Goal: Information Seeking & Learning: Learn about a topic

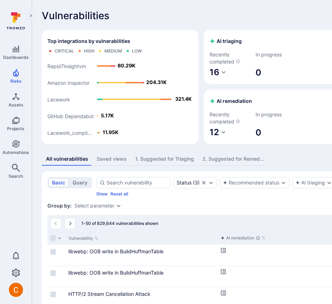
scroll to position [10, 0]
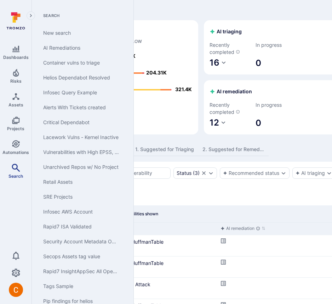
click at [16, 165] on icon "Search" at bounding box center [16, 167] width 9 height 9
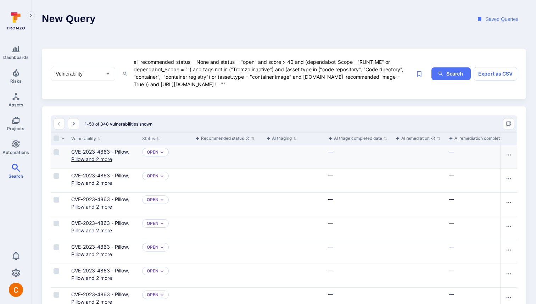
click at [94, 150] on link "CVE-2023-4863 - Pillow, Pillow and 2 more" at bounding box center [100, 154] width 58 height 13
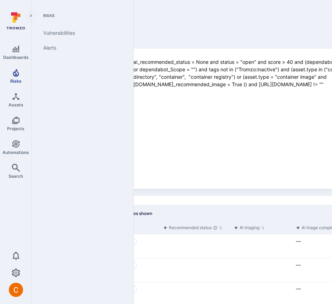
click at [18, 73] on icon "Risks" at bounding box center [16, 73] width 6 height 8
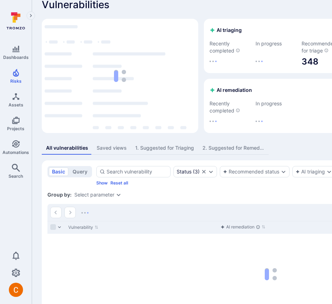
scroll to position [78, 0]
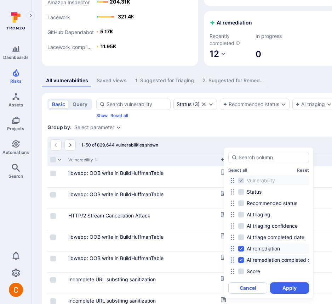
click at [309, 160] on div "Select all Reset Vulnerability Status Recommended status AI triaging AI triagin…" at bounding box center [269, 222] width 90 height 151
click at [280, 155] on input at bounding box center [272, 157] width 67 height 7
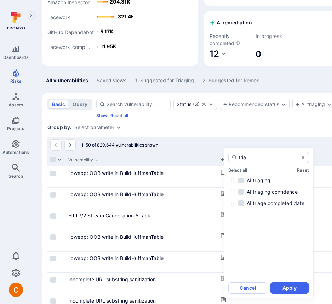
type input "tria"
click at [280, 184] on div "AI triaging" at bounding box center [269, 180] width 81 height 10
click at [257, 182] on span "AI triaging" at bounding box center [259, 180] width 24 height 7
click at [244, 182] on input "AI triaging" at bounding box center [241, 181] width 6 height 6
checkbox input "true"
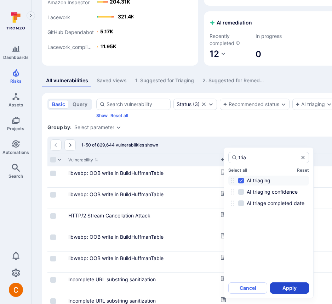
click at [286, 283] on button "Apply" at bounding box center [289, 287] width 39 height 11
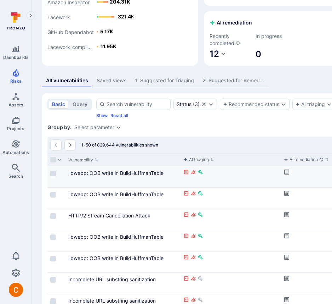
scroll to position [0, 0]
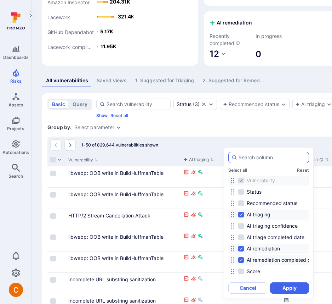
click at [270, 161] on div at bounding box center [269, 157] width 81 height 11
click at [270, 161] on input at bounding box center [272, 157] width 67 height 7
click at [270, 159] on input at bounding box center [272, 157] width 67 height 7
click at [275, 197] on div "Vulnerability Status Recommended status AI triaging AI triaging confidence AI t…" at bounding box center [269, 226] width 81 height 104
click at [272, 201] on span "Recommended status" at bounding box center [272, 202] width 51 height 7
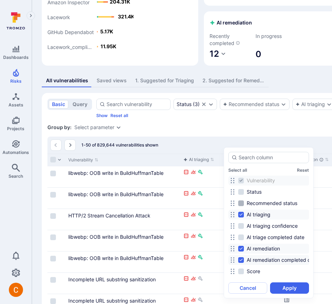
click at [244, 201] on input "Recommended status" at bounding box center [241, 203] width 6 height 6
checkbox input "true"
click at [291, 289] on button "Apply" at bounding box center [289, 287] width 39 height 11
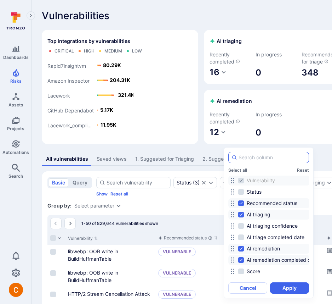
click at [269, 158] on input at bounding box center [272, 157] width 67 height 7
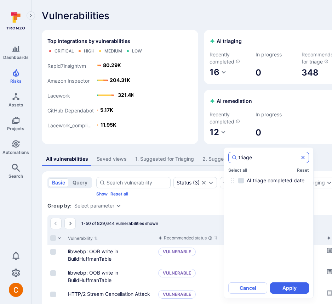
type input "triag"
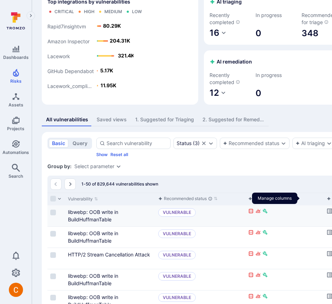
scroll to position [41, 0]
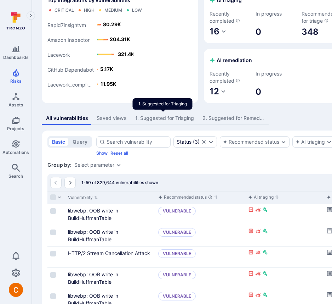
click at [169, 120] on div "1. Suggested for Triaging" at bounding box center [164, 117] width 59 height 7
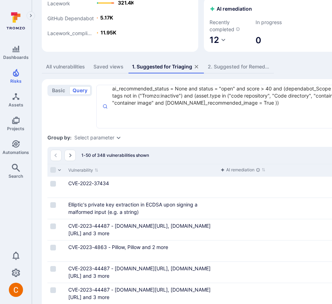
scroll to position [93, 0]
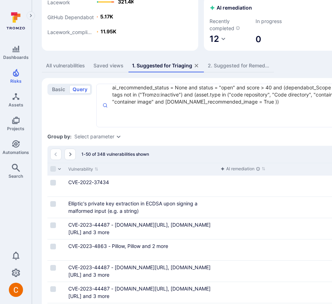
click at [314, 153] on div "1-50 of 348 vulnerabilities shown Triaging in progress" at bounding box center [270, 154] width 447 height 17
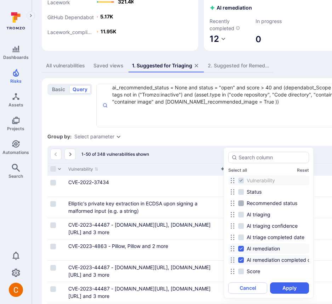
click at [269, 204] on span "Recommended status" at bounding box center [272, 202] width 51 height 7
click at [244, 204] on input "Recommended status" at bounding box center [241, 203] width 6 height 6
checkbox input "true"
click at [261, 211] on span "AI triaging" at bounding box center [259, 214] width 24 height 7
click at [244, 212] on input "AI triaging" at bounding box center [241, 215] width 6 height 6
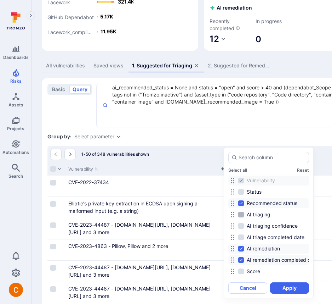
checkbox input "true"
click at [280, 287] on button "Apply" at bounding box center [289, 287] width 39 height 11
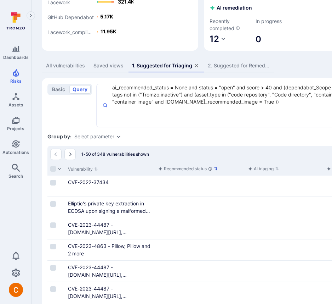
click at [185, 168] on div "Recommended status" at bounding box center [185, 168] width 54 height 7
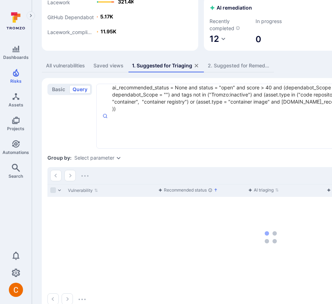
click at [53, 64] on div "All vulnerabilities" at bounding box center [65, 65] width 39 height 7
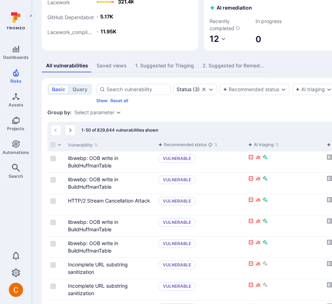
click at [180, 116] on div "Group by: Select parameter" at bounding box center [270, 112] width 447 height 7
click at [4, 175] on link "Search" at bounding box center [16, 170] width 32 height 21
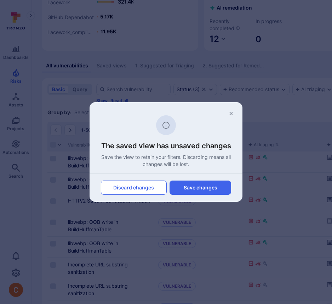
click at [146, 190] on button "Discard changes" at bounding box center [134, 187] width 66 height 14
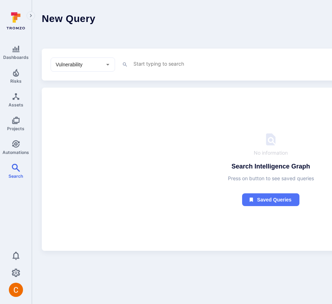
click at [34, 18] on header "New Query Saved Queries" at bounding box center [271, 19] width 478 height 39
click at [31, 16] on icon "Expand navigation menu" at bounding box center [31, 15] width 2 height 3
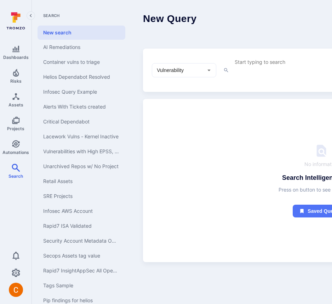
click at [30, 16] on icon "Collapse navigation menu" at bounding box center [30, 15] width 2 height 3
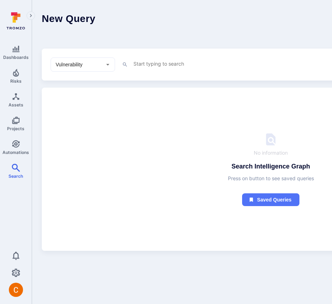
click at [86, 36] on header "New Query Saved Queries" at bounding box center [271, 19] width 478 height 39
click at [15, 77] on link "Risks" at bounding box center [16, 76] width 32 height 21
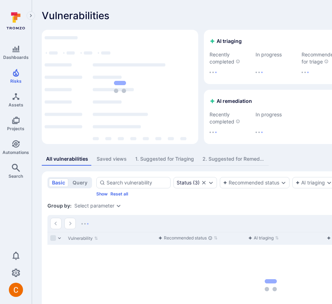
click at [180, 158] on div "1. Suggested for Triaging" at bounding box center [164, 158] width 59 height 7
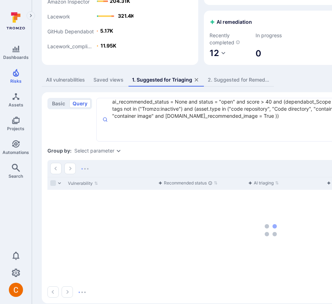
scroll to position [88, 0]
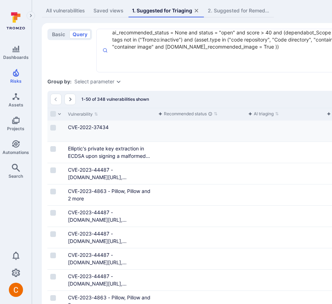
scroll to position [145, 0]
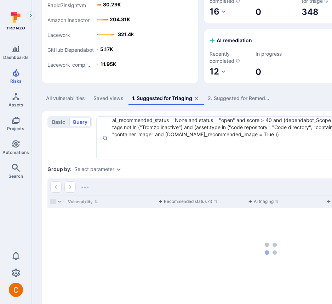
scroll to position [88, 0]
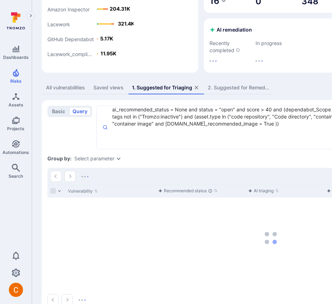
scroll to position [88, 0]
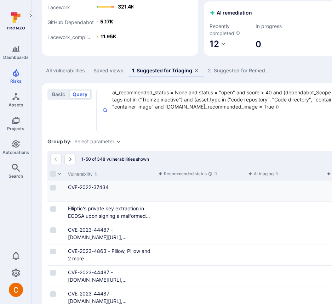
click at [162, 197] on div "Cell for aiCtx.triageStatus" at bounding box center [201, 190] width 90 height 21
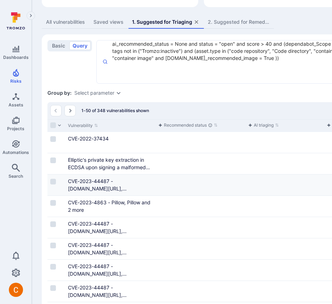
scroll to position [137, 0]
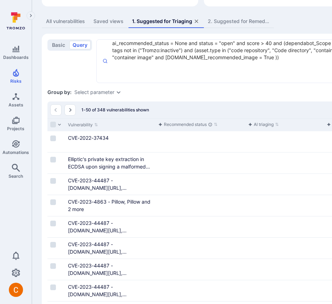
click at [246, 129] on div "AI triaging" at bounding box center [285, 124] width 79 height 13
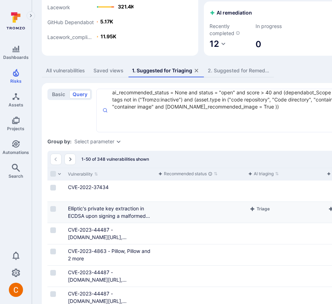
scroll to position [91, 0]
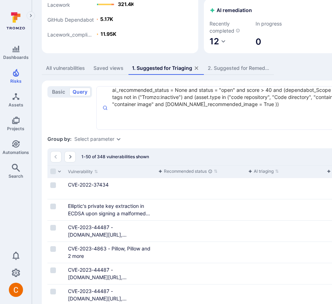
click at [170, 69] on div "1. Suggested for Triaging" at bounding box center [162, 67] width 60 height 7
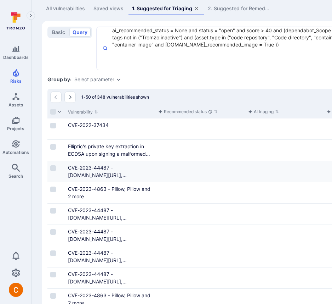
scroll to position [0, 0]
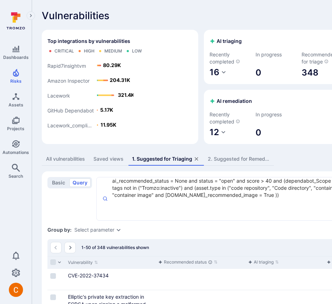
click at [302, 71] on link "348" at bounding box center [323, 72] width 42 height 11
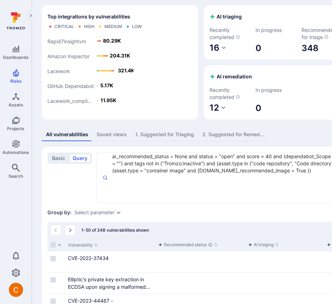
scroll to position [226, 0]
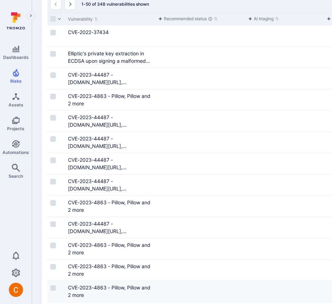
scroll to position [179, 0]
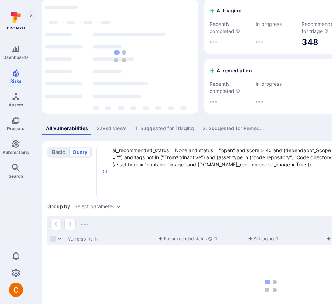
scroll to position [95, 0]
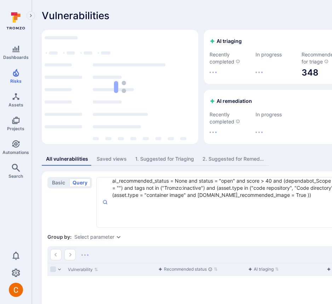
scroll to position [95, 0]
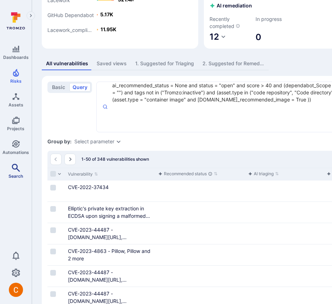
click at [15, 168] on icon "Search" at bounding box center [16, 167] width 8 height 8
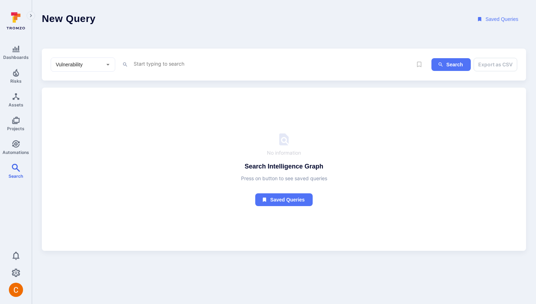
click at [167, 67] on textarea "Intelligence Graph search area" at bounding box center [273, 63] width 280 height 9
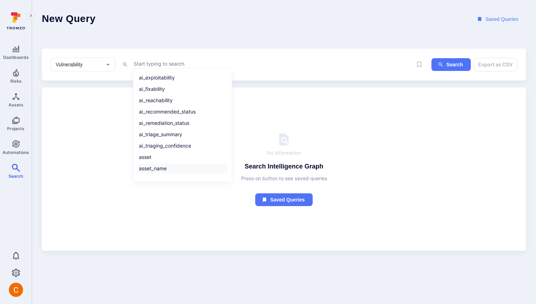
click at [155, 167] on li "asset_name" at bounding box center [182, 168] width 90 height 10
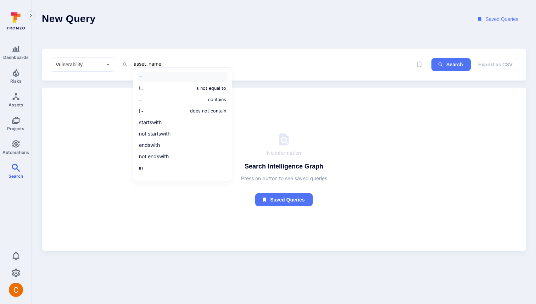
click at [159, 78] on li "=" at bounding box center [182, 77] width 90 height 10
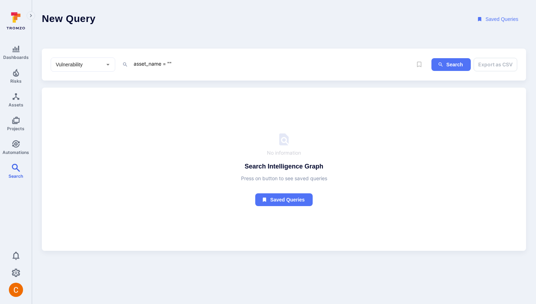
click at [238, 34] on header "New Query Saved Queries" at bounding box center [284, 19] width 504 height 39
click at [167, 63] on textarea "asset_name = """ at bounding box center [273, 63] width 280 height 9
type textarea "asset_name ~ """
click at [444, 65] on button "Search" at bounding box center [450, 64] width 39 height 13
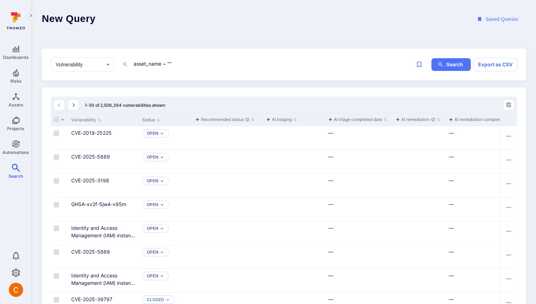
click at [101, 72] on div "Vulnerability ​ asset_name ~ "" x Search Export as CSV" at bounding box center [284, 65] width 484 height 32
click at [102, 60] on div "Vulnerability ​" at bounding box center [83, 64] width 64 height 14
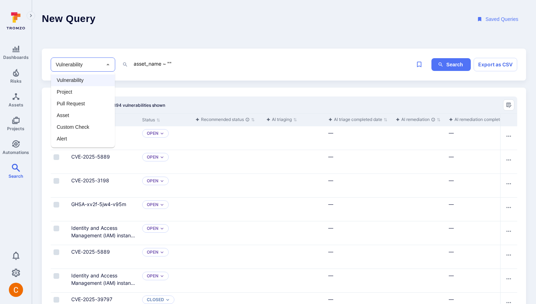
click at [147, 34] on header "New Query Saved Queries" at bounding box center [284, 19] width 504 height 39
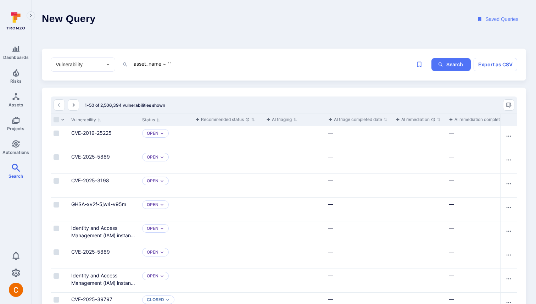
click at [74, 71] on div "Vulnerability ​" at bounding box center [83, 64] width 64 height 14
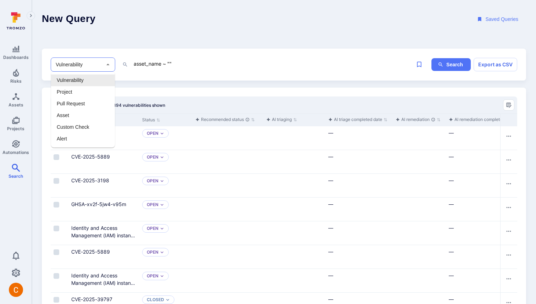
click at [84, 37] on header "New Query Saved Queries" at bounding box center [284, 19] width 504 height 39
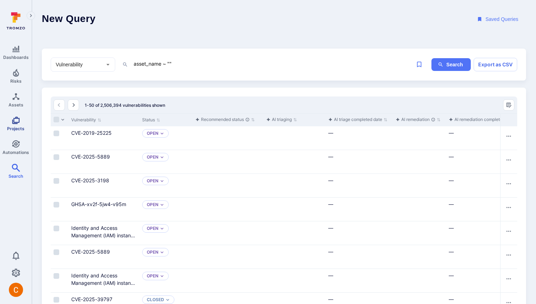
click at [18, 126] on span "Projects" at bounding box center [15, 128] width 17 height 5
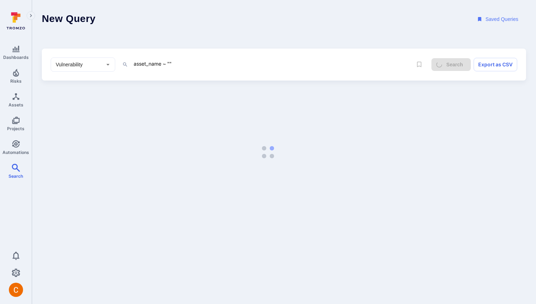
click at [107, 62] on icon "Open" at bounding box center [107, 64] width 7 height 7
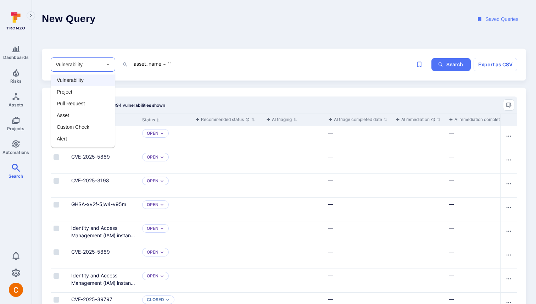
click at [14, 206] on div "Dashboards Risks Assets Projects Automations Search 0" at bounding box center [16, 153] width 32 height 288
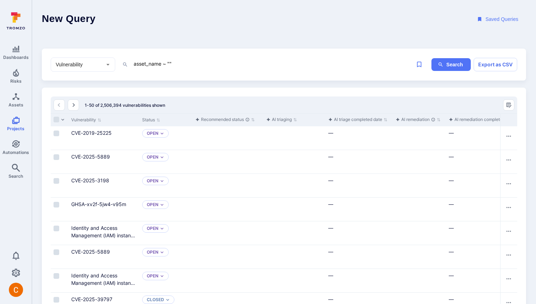
click at [16, 194] on div "Dashboards Risks Assets Projects Automations Search 0" at bounding box center [16, 153] width 32 height 288
click at [94, 61] on input "Vulnerability" at bounding box center [77, 64] width 47 height 7
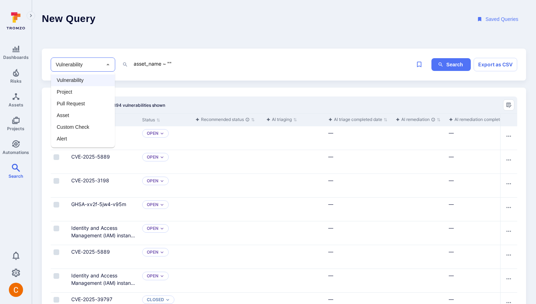
click at [22, 210] on div "Dashboards Risks Assets Projects Automations Search 0" at bounding box center [16, 153] width 32 height 288
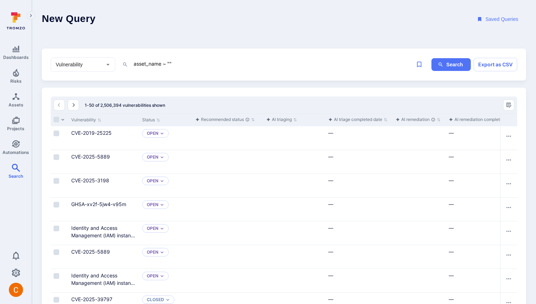
click at [87, 50] on div "Vulnerability ​ asset_name ~ "" x Search Export as CSV" at bounding box center [284, 65] width 484 height 32
click at [77, 67] on input "Vulnerability" at bounding box center [77, 64] width 47 height 7
click at [165, 29] on header "New Query Saved Queries" at bounding box center [284, 19] width 504 height 39
click at [70, 62] on input "Vulnerability" at bounding box center [77, 64] width 47 height 7
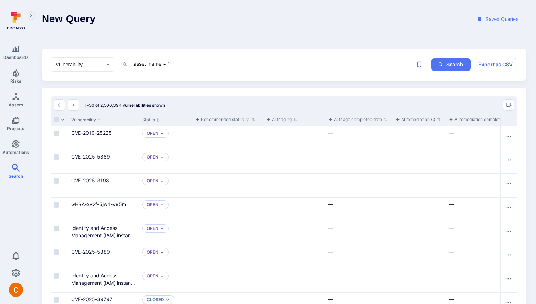
click at [91, 61] on input "Vulnerability" at bounding box center [77, 64] width 47 height 7
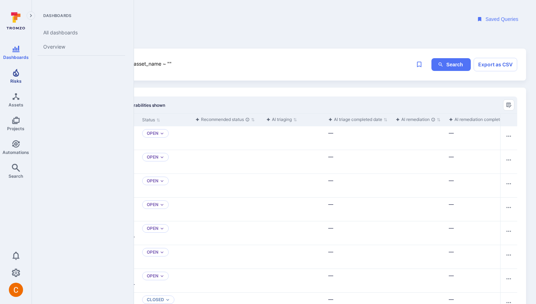
click at [12, 82] on span "Risks" at bounding box center [15, 80] width 11 height 5
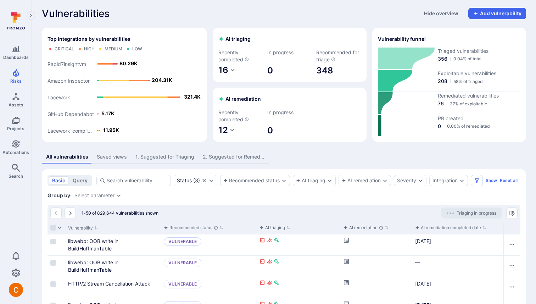
scroll to position [4, 0]
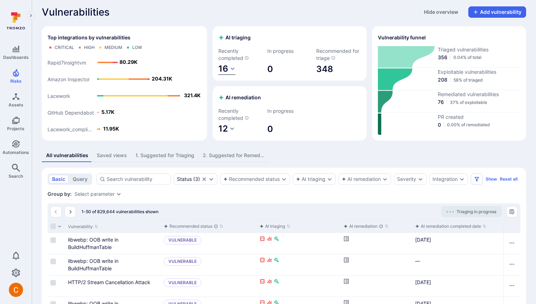
click at [225, 67] on span "16" at bounding box center [223, 68] width 10 height 10
click at [263, 135] on div at bounding box center [268, 152] width 536 height 304
click at [225, 128] on span "12" at bounding box center [223, 128] width 10 height 10
click at [224, 67] on div at bounding box center [268, 152] width 536 height 304
click at [225, 67] on span "16" at bounding box center [223, 68] width 10 height 10
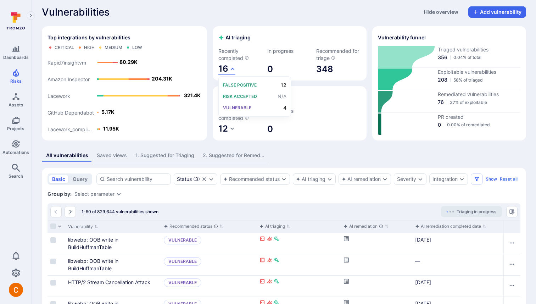
click at [187, 26] on div at bounding box center [268, 152] width 536 height 304
click at [225, 131] on span "12" at bounding box center [223, 128] width 10 height 10
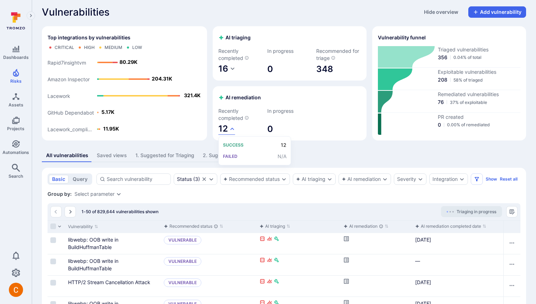
click at [277, 27] on div at bounding box center [268, 152] width 536 height 304
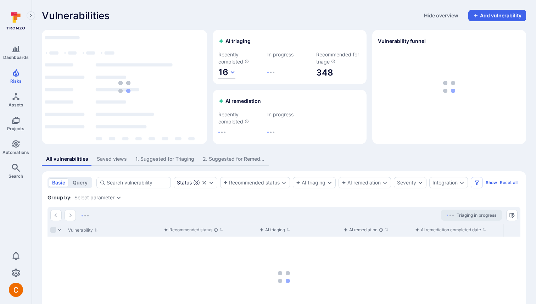
click at [223, 73] on span "16" at bounding box center [223, 72] width 10 height 10
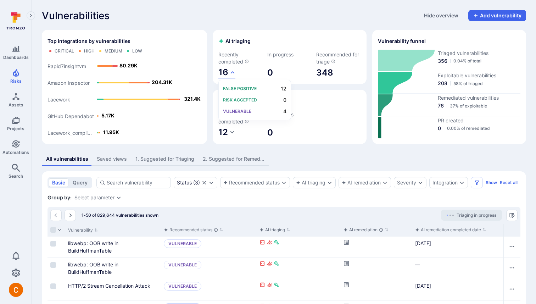
click at [235, 61] on div at bounding box center [268, 152] width 536 height 304
click at [221, 132] on span "12" at bounding box center [223, 132] width 10 height 10
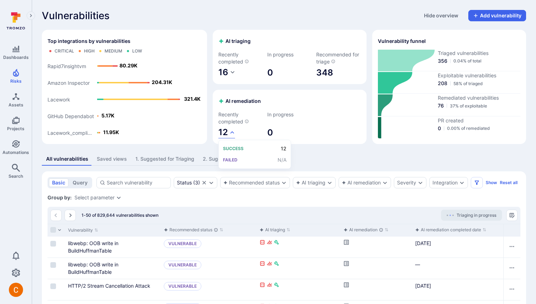
click at [257, 57] on div at bounding box center [268, 152] width 536 height 304
click at [225, 140] on section "AI remediation Recently completed 12 In progress 0" at bounding box center [290, 117] width 154 height 54
click at [226, 135] on span "12" at bounding box center [223, 132] width 10 height 10
click at [231, 112] on div at bounding box center [268, 152] width 536 height 304
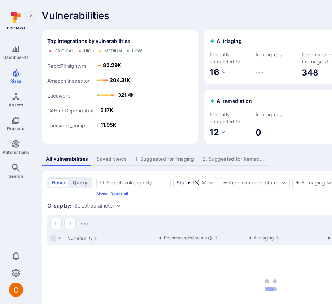
click at [210, 131] on span "12" at bounding box center [215, 132] width 10 height 10
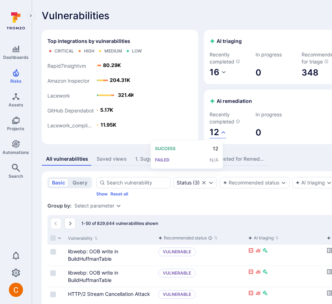
click at [183, 116] on div at bounding box center [166, 152] width 332 height 304
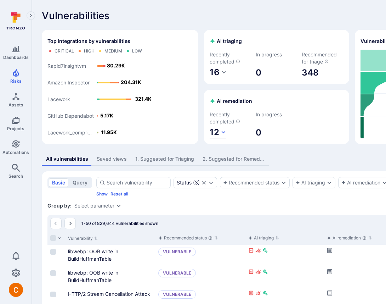
click at [210, 134] on span "12" at bounding box center [215, 132] width 10 height 10
click at [180, 121] on div at bounding box center [193, 152] width 386 height 304
click at [185, 14] on div "Vulnerabilities Hide overview Add vulnerability" at bounding box center [271, 15] width 458 height 11
click at [210, 71] on button "16" at bounding box center [218, 73] width 17 height 12
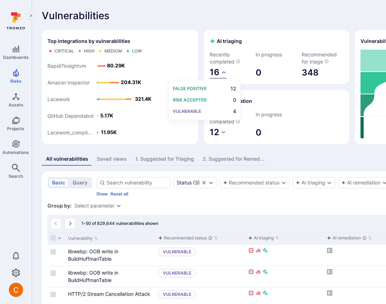
click at [179, 71] on div at bounding box center [193, 152] width 386 height 304
click at [210, 133] on span "12" at bounding box center [215, 132] width 10 height 10
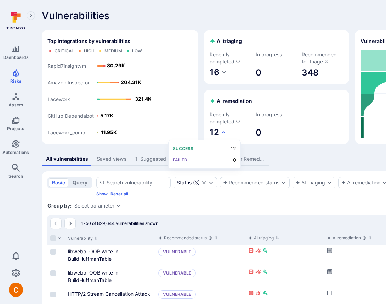
click at [174, 133] on div at bounding box center [193, 152] width 386 height 304
click at [177, 72] on div at bounding box center [193, 152] width 386 height 304
click at [210, 72] on span "16" at bounding box center [215, 72] width 10 height 10
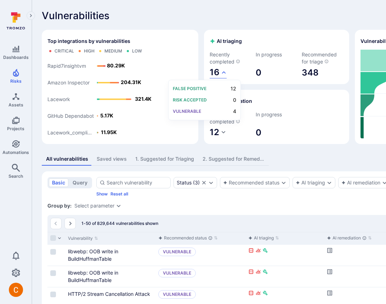
click at [191, 51] on div at bounding box center [193, 152] width 386 height 304
click at [210, 75] on button "16" at bounding box center [218, 73] width 17 height 12
click at [188, 56] on div at bounding box center [193, 152] width 386 height 304
click at [204, 79] on section "AI triaging Recently completed 16 In progress 0 Recommended for triage 348" at bounding box center [276, 57] width 145 height 54
click at [210, 72] on span "16" at bounding box center [215, 72] width 10 height 10
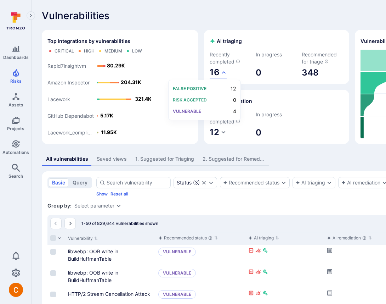
click at [187, 52] on div at bounding box center [193, 152] width 386 height 304
click at [210, 70] on span "16" at bounding box center [215, 72] width 10 height 10
click at [182, 58] on div at bounding box center [193, 152] width 386 height 304
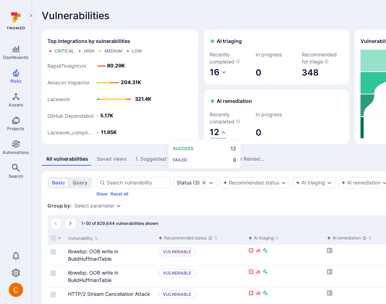
click at [174, 130] on div at bounding box center [193, 152] width 386 height 304
click at [210, 68] on span "16" at bounding box center [215, 72] width 10 height 10
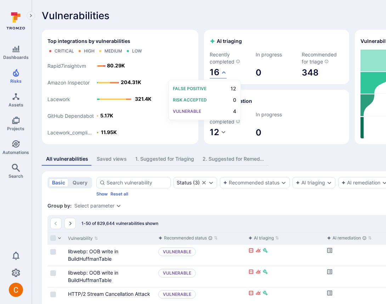
click at [181, 46] on div at bounding box center [193, 152] width 386 height 304
click at [210, 69] on span "16" at bounding box center [215, 72] width 10 height 10
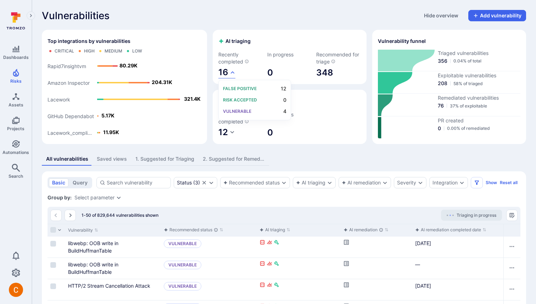
click at [253, 18] on div at bounding box center [268, 152] width 536 height 304
click at [226, 70] on span "16" at bounding box center [223, 72] width 10 height 10
click at [250, 157] on div at bounding box center [268, 152] width 536 height 304
click at [227, 134] on span "12" at bounding box center [223, 132] width 10 height 10
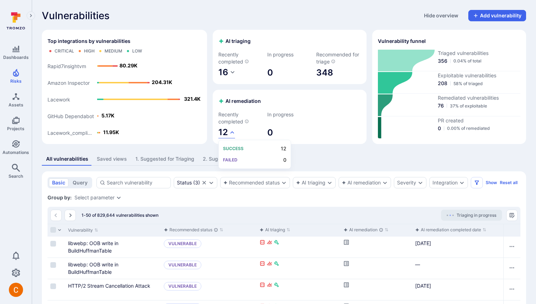
click at [245, 26] on div at bounding box center [268, 152] width 536 height 304
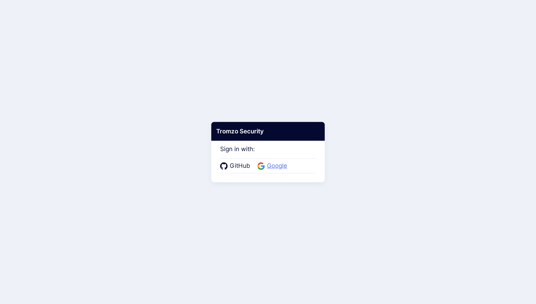
click at [280, 164] on span "Google" at bounding box center [277, 165] width 24 height 9
